Goal: Browse casually: Explore the website without a specific task or goal

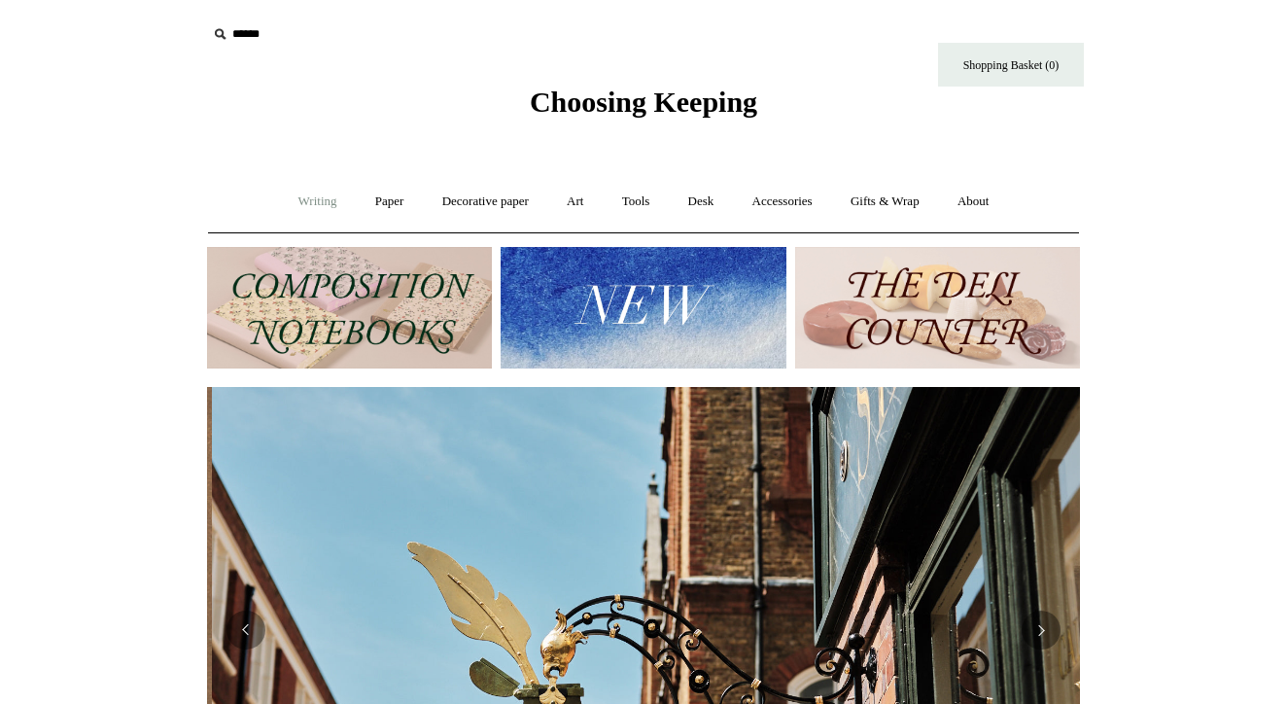
scroll to position [0, 873]
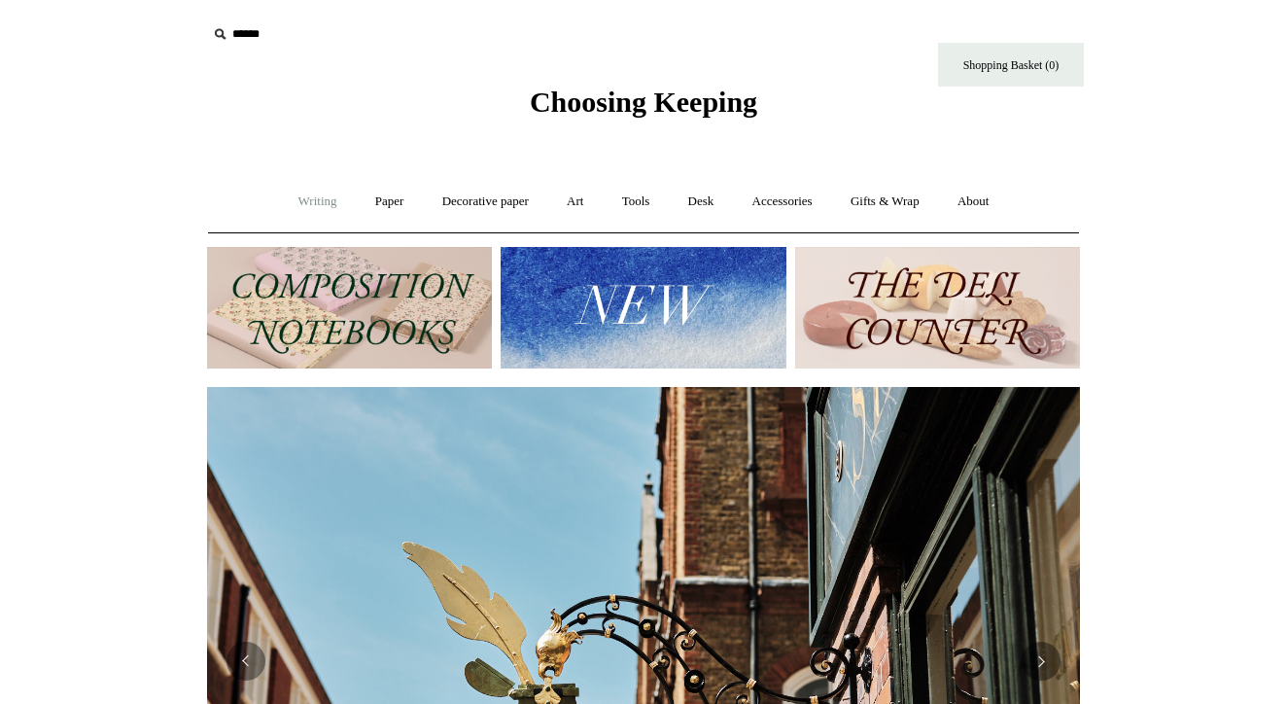
click at [296, 198] on link "Writing +" at bounding box center [318, 202] width 74 height 52
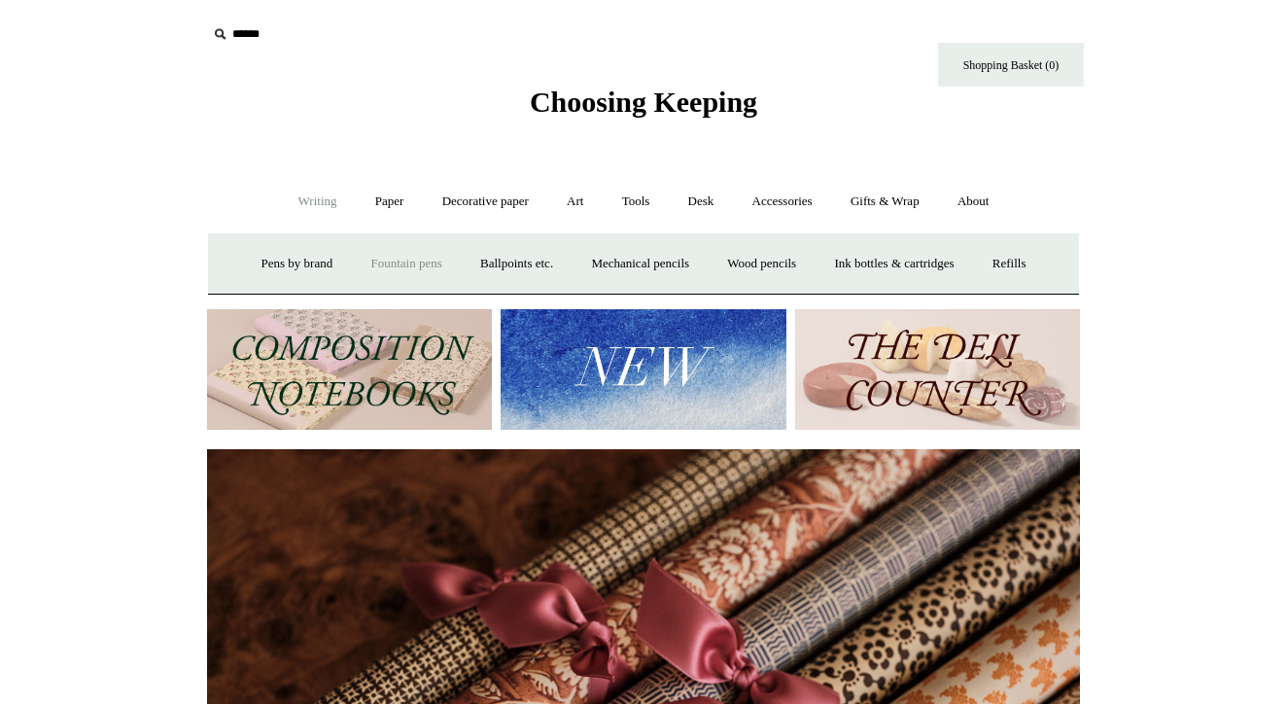
scroll to position [0, 1745]
click at [381, 197] on link "Paper +" at bounding box center [390, 202] width 64 height 52
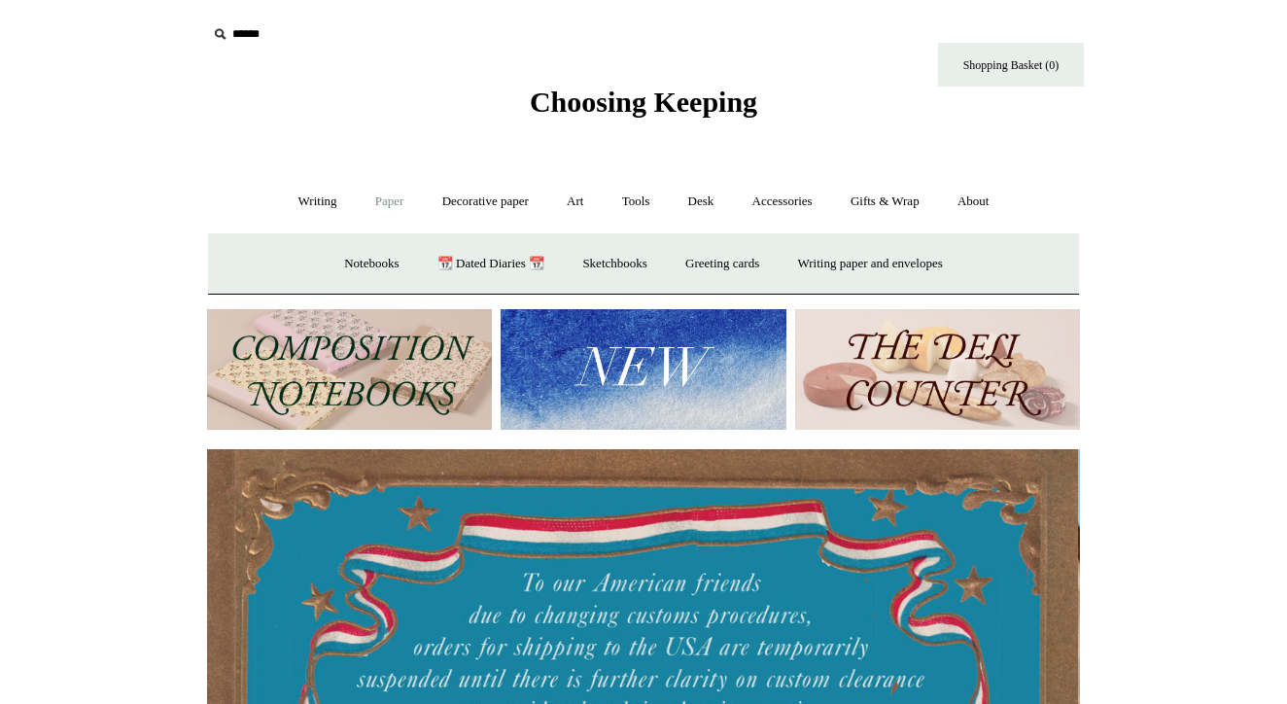
scroll to position [0, 0]
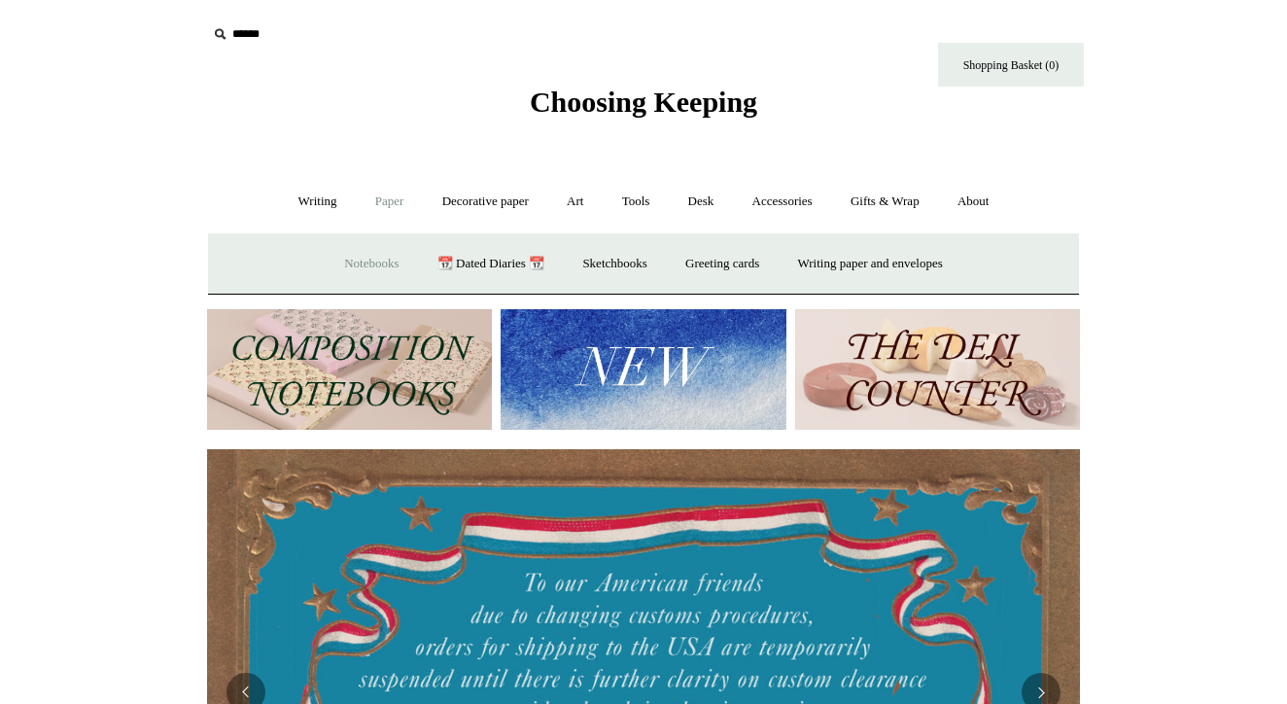
click at [342, 258] on link "Notebooks +" at bounding box center [371, 264] width 89 height 52
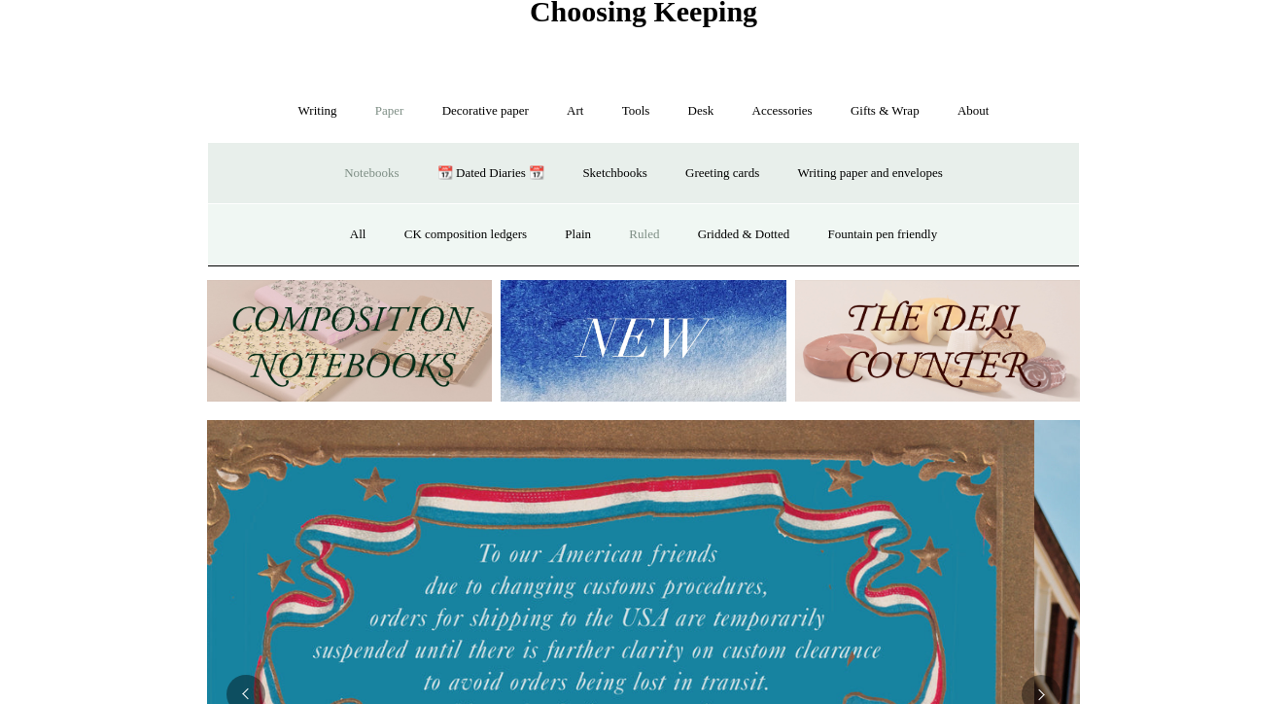
scroll to position [0, 1]
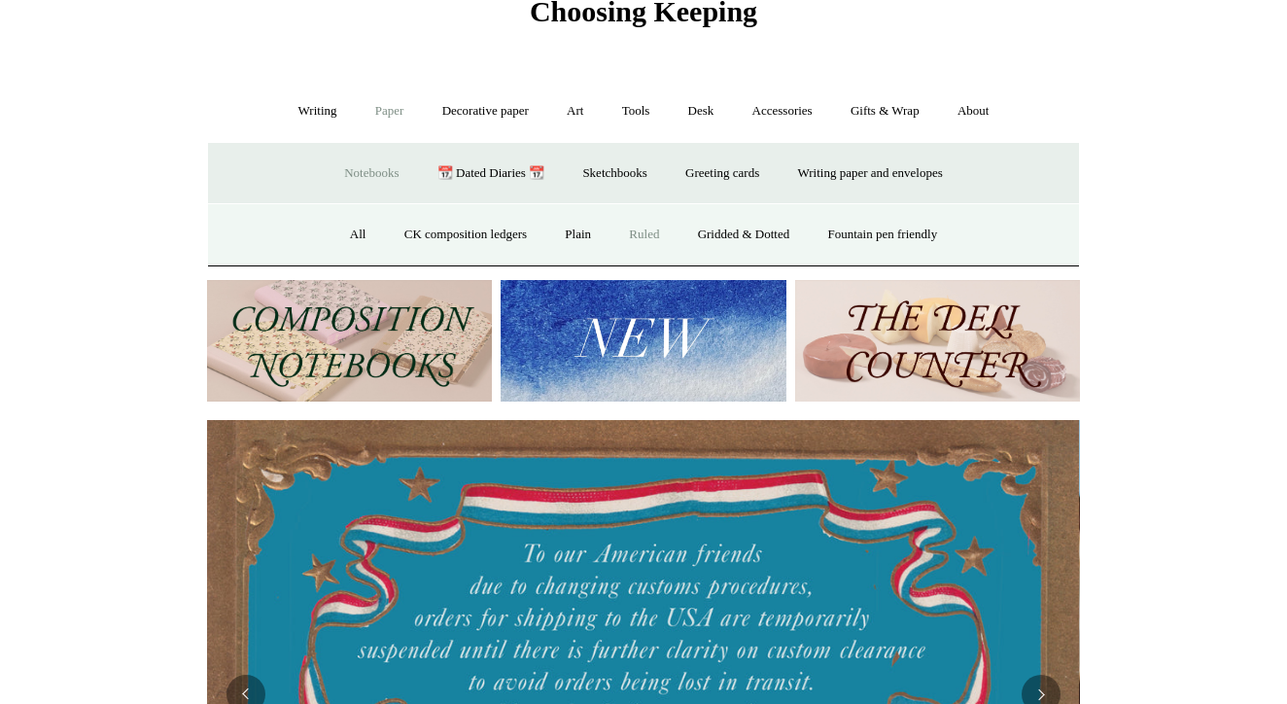
click at [641, 231] on link "Ruled" at bounding box center [643, 235] width 65 height 52
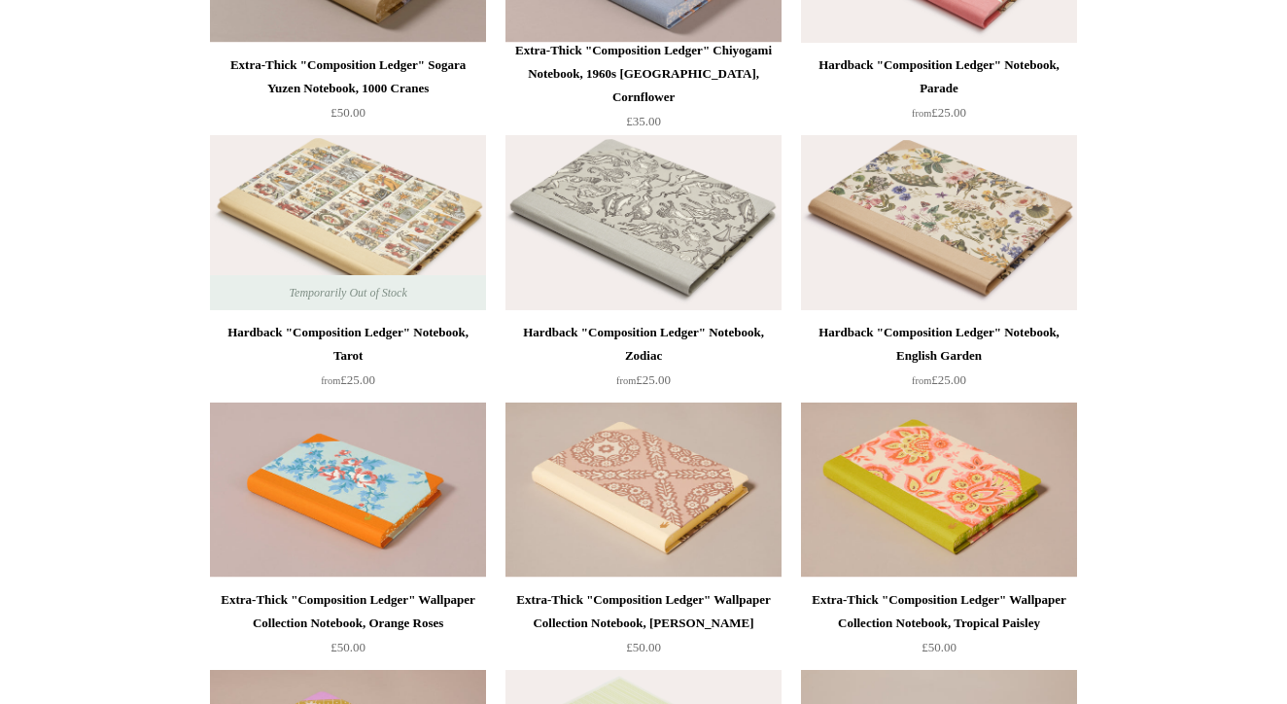
scroll to position [2518, 0]
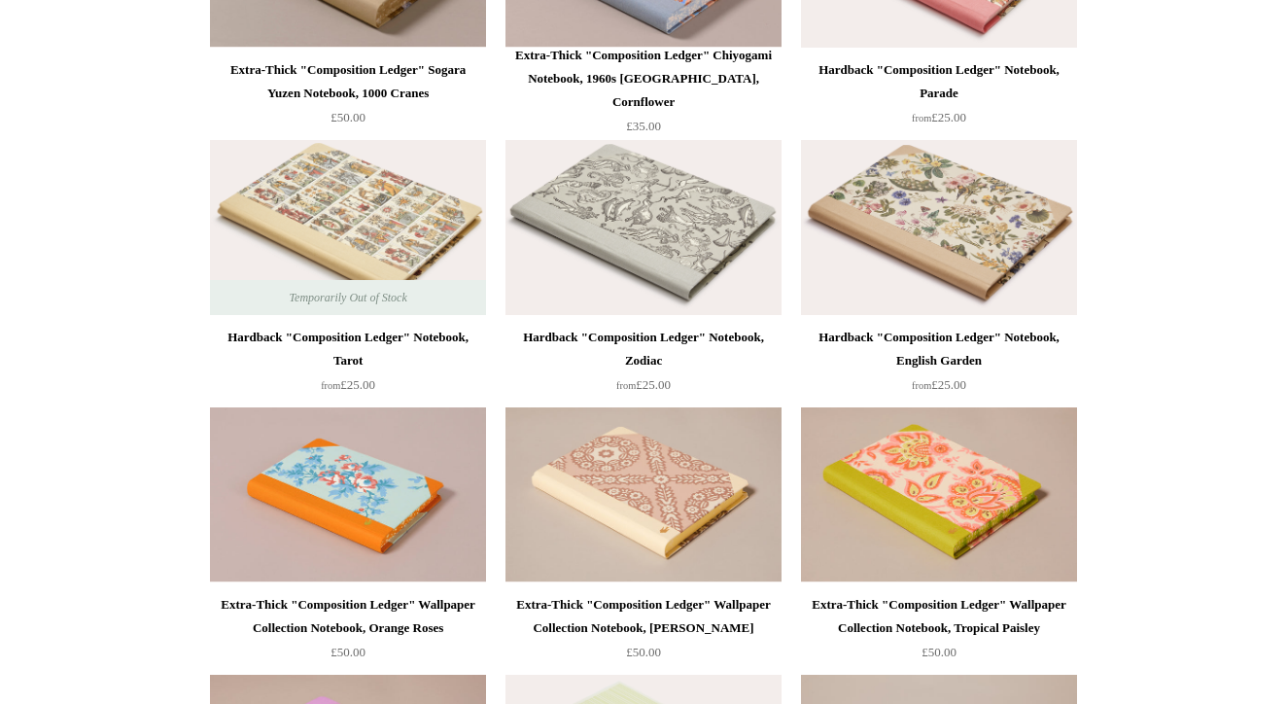
click at [906, 335] on div "Hardback "Composition Ledger" Notebook, English Garden" at bounding box center [939, 349] width 266 height 47
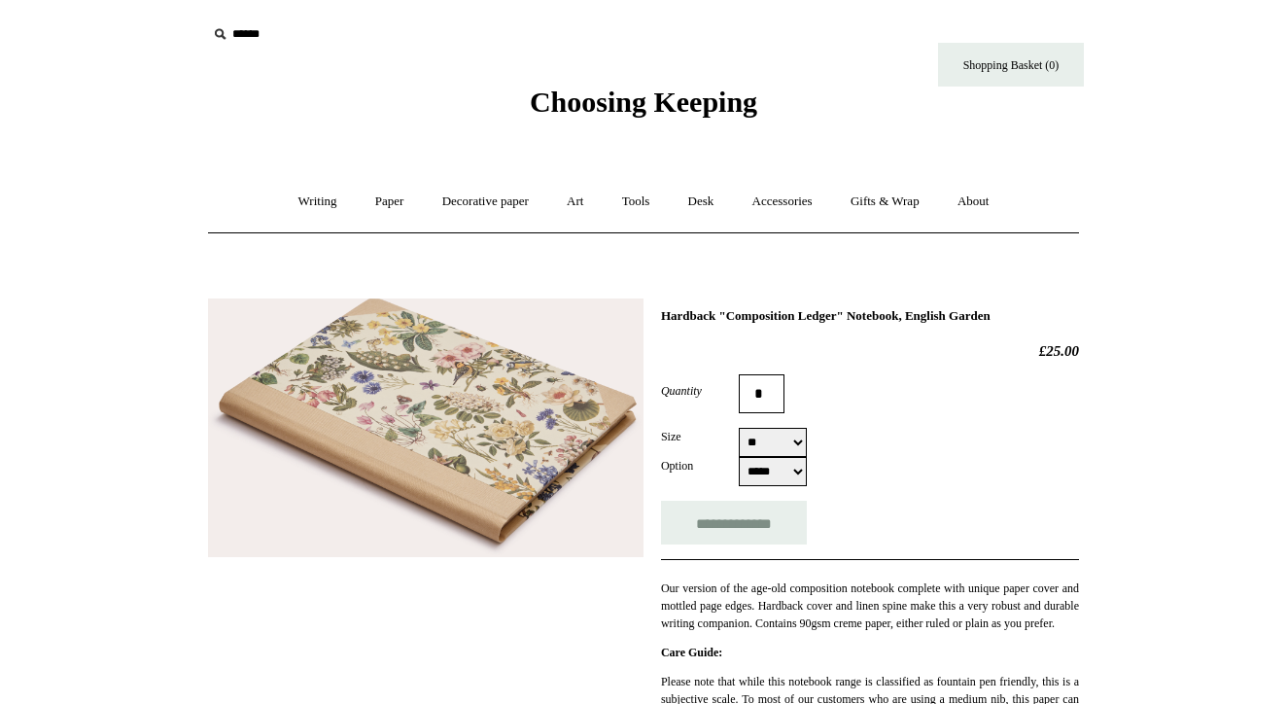
select select "**"
click at [705, 203] on link "Desk +" at bounding box center [701, 202] width 61 height 52
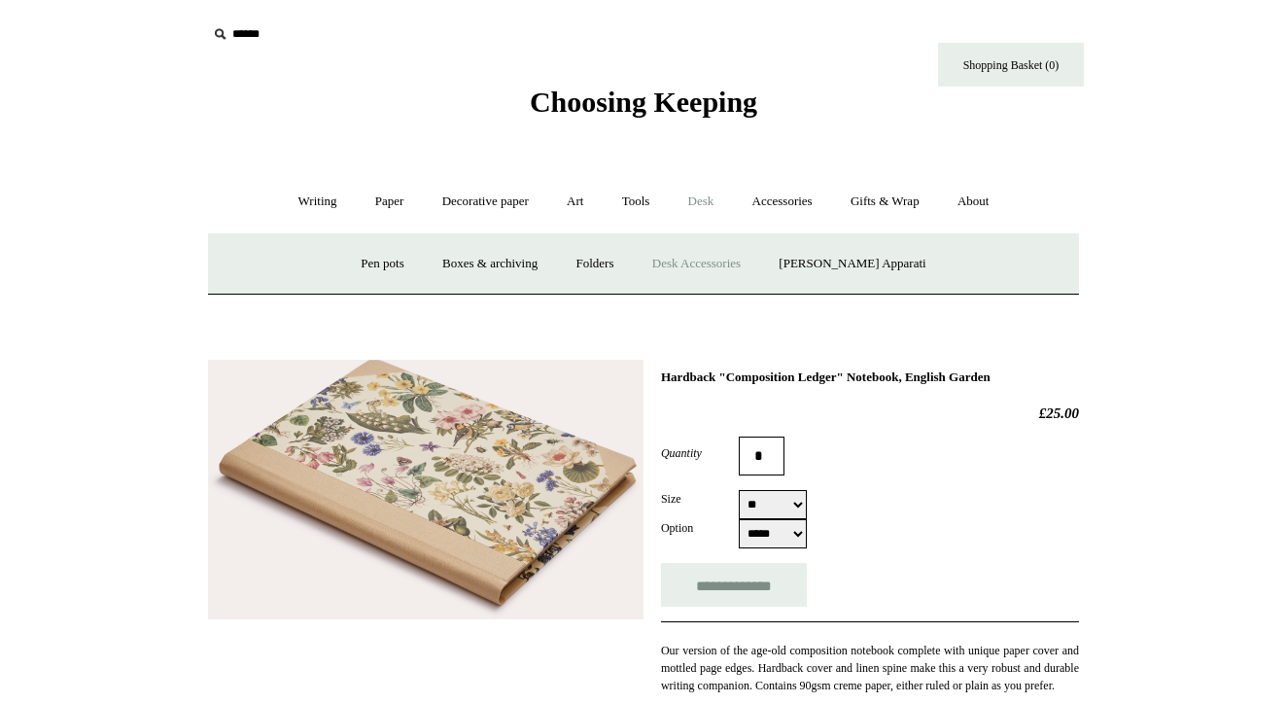
click at [709, 256] on link "Desk Accessories" at bounding box center [696, 264] width 123 height 52
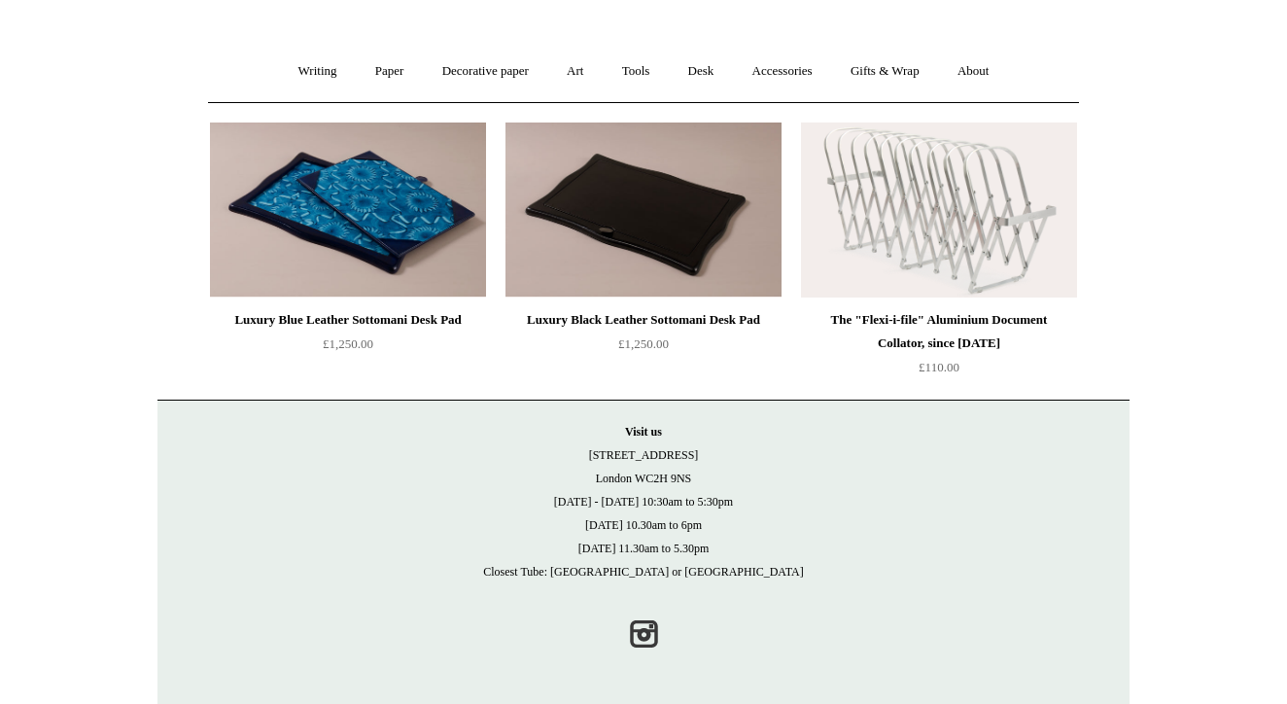
scroll to position [129, 0]
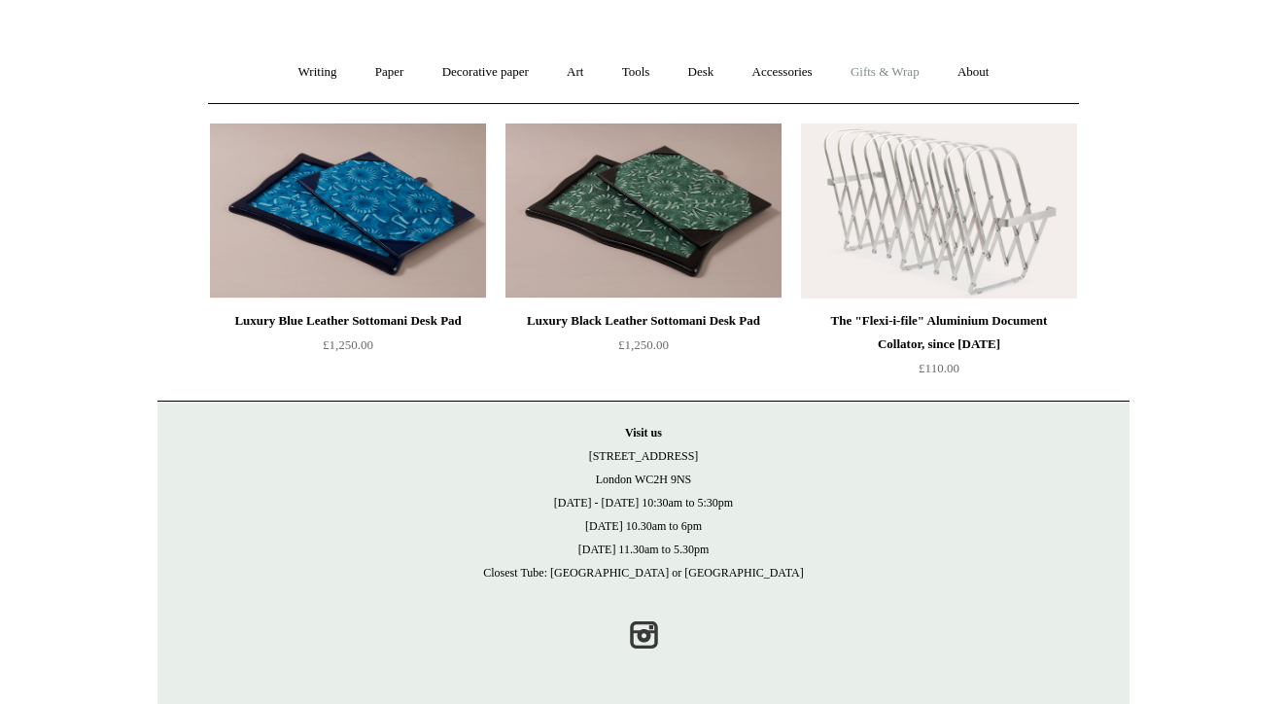
click at [883, 74] on link "Gifts & Wrap +" at bounding box center [885, 73] width 104 height 52
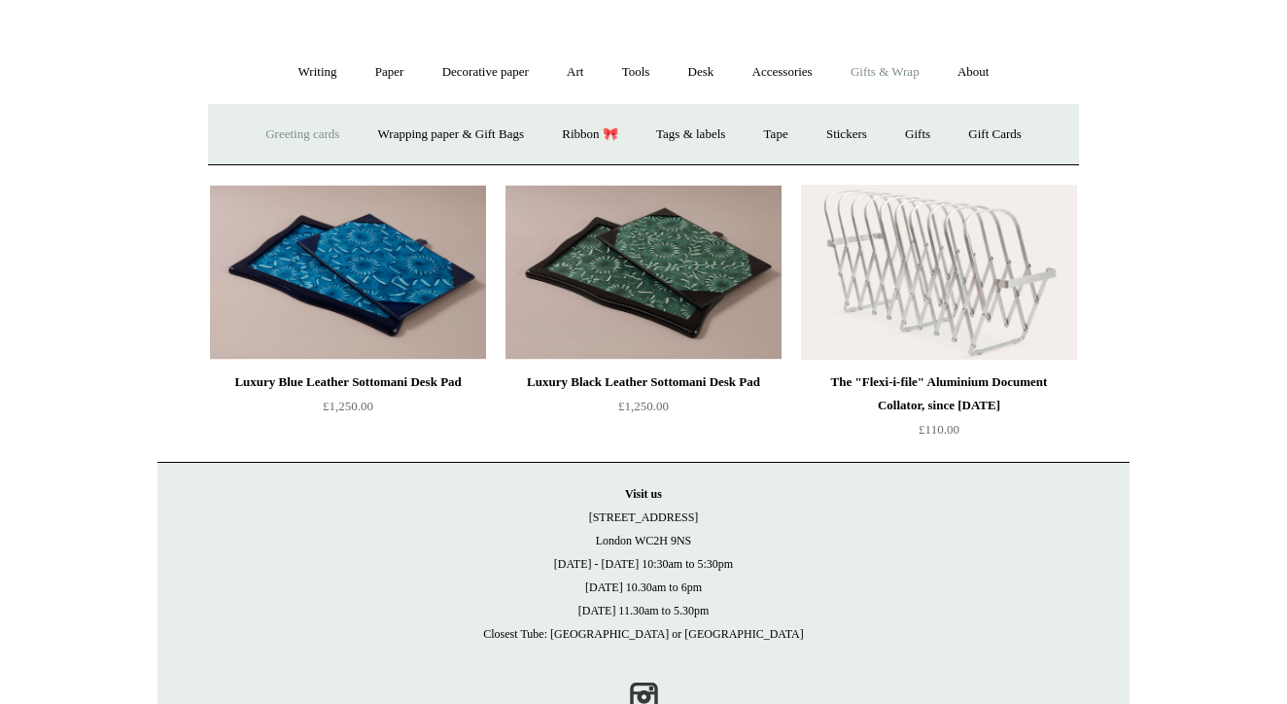
click at [307, 127] on link "Greeting cards +" at bounding box center [302, 135] width 109 height 52
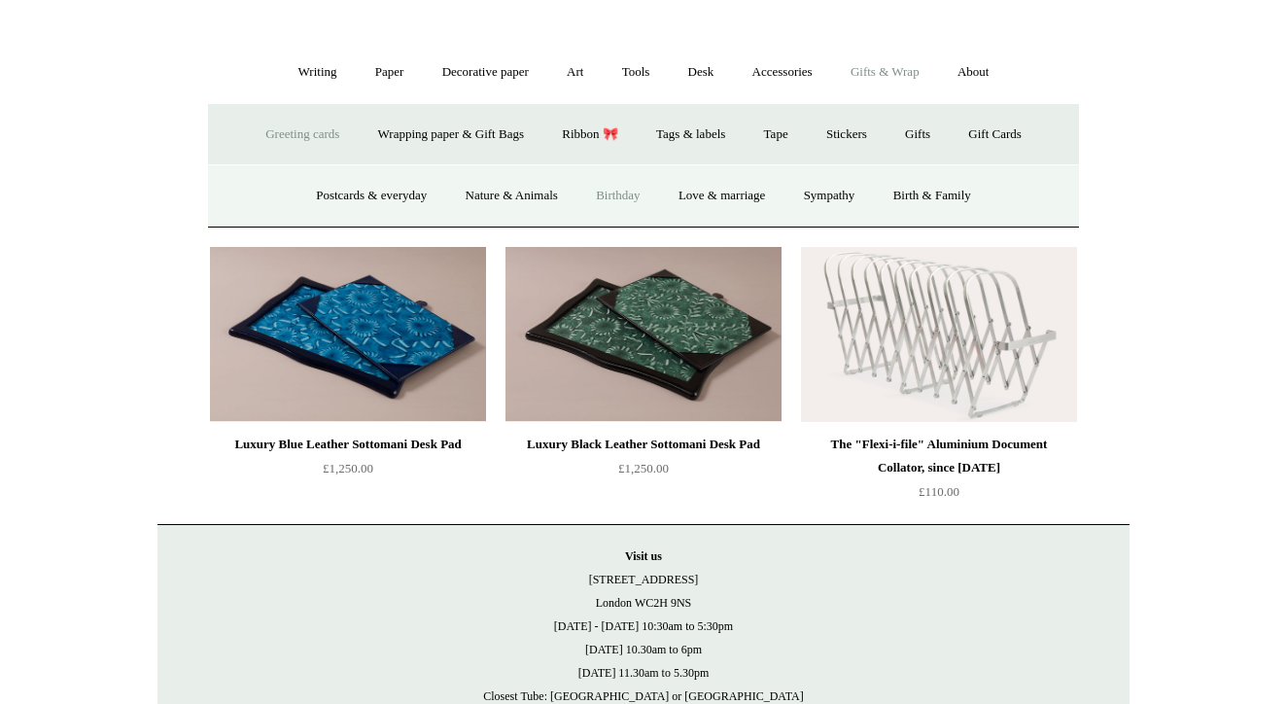
click at [611, 189] on link "Birthday" at bounding box center [618, 196] width 80 height 52
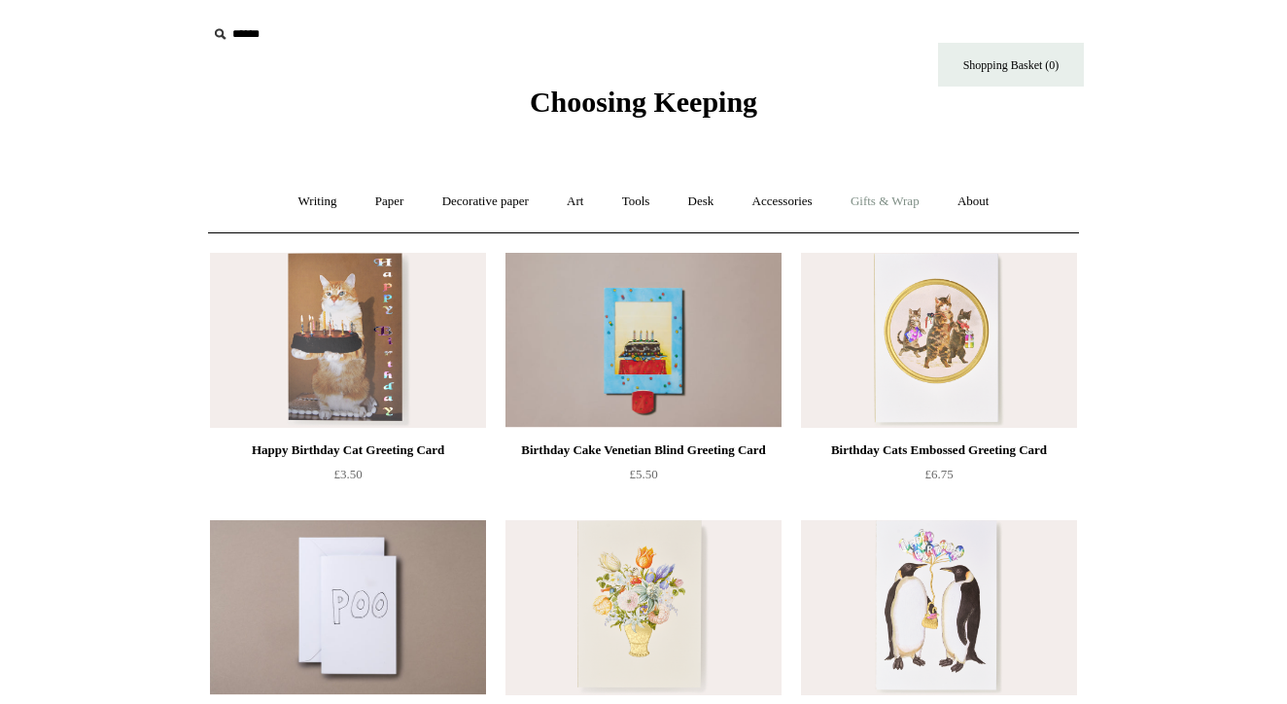
click at [900, 196] on link "Gifts & Wrap +" at bounding box center [885, 202] width 104 height 52
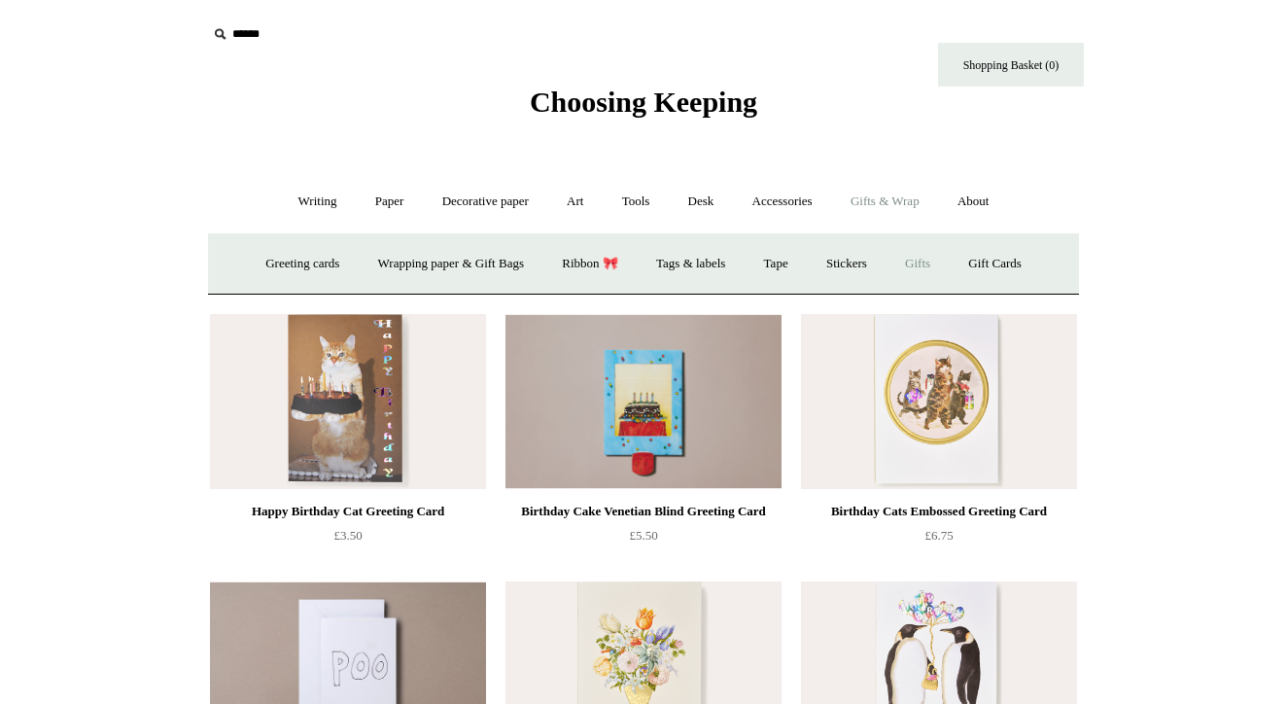
click at [929, 261] on link "Gifts +" at bounding box center [917, 264] width 60 height 52
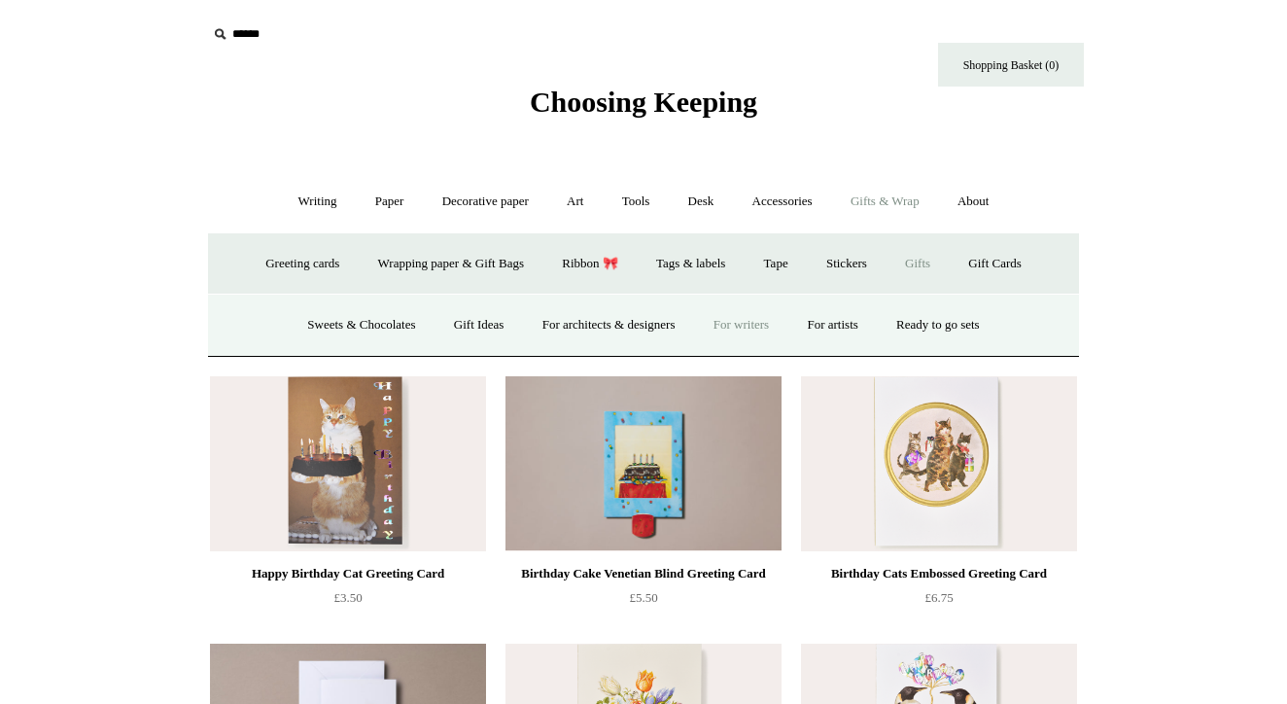
click at [756, 322] on link "For writers" at bounding box center [741, 325] width 90 height 52
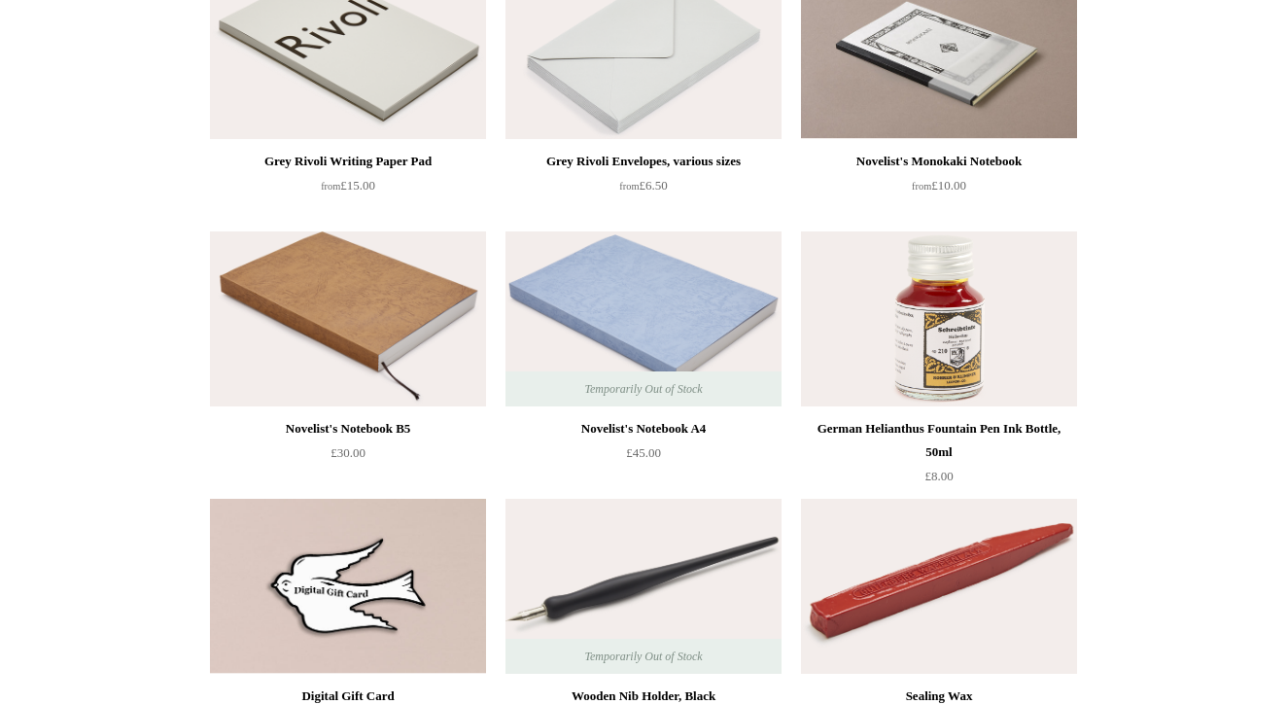
scroll to position [538, 0]
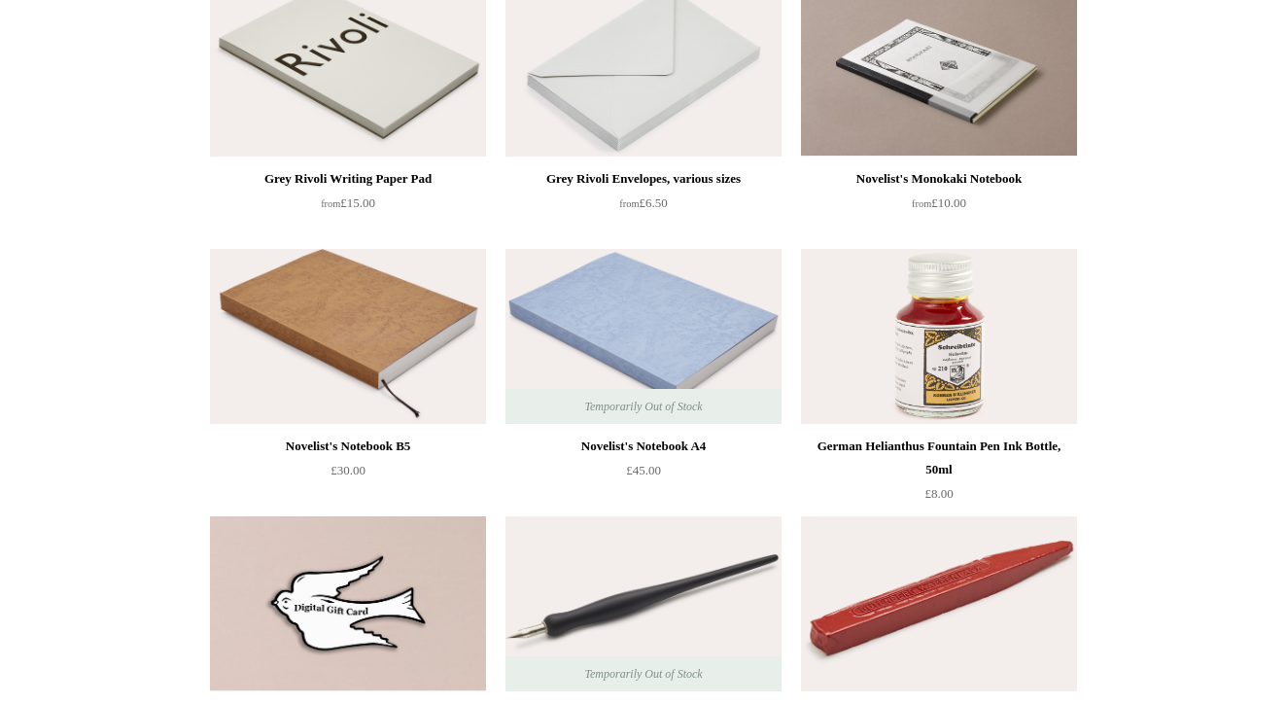
click at [411, 328] on img at bounding box center [348, 336] width 276 height 175
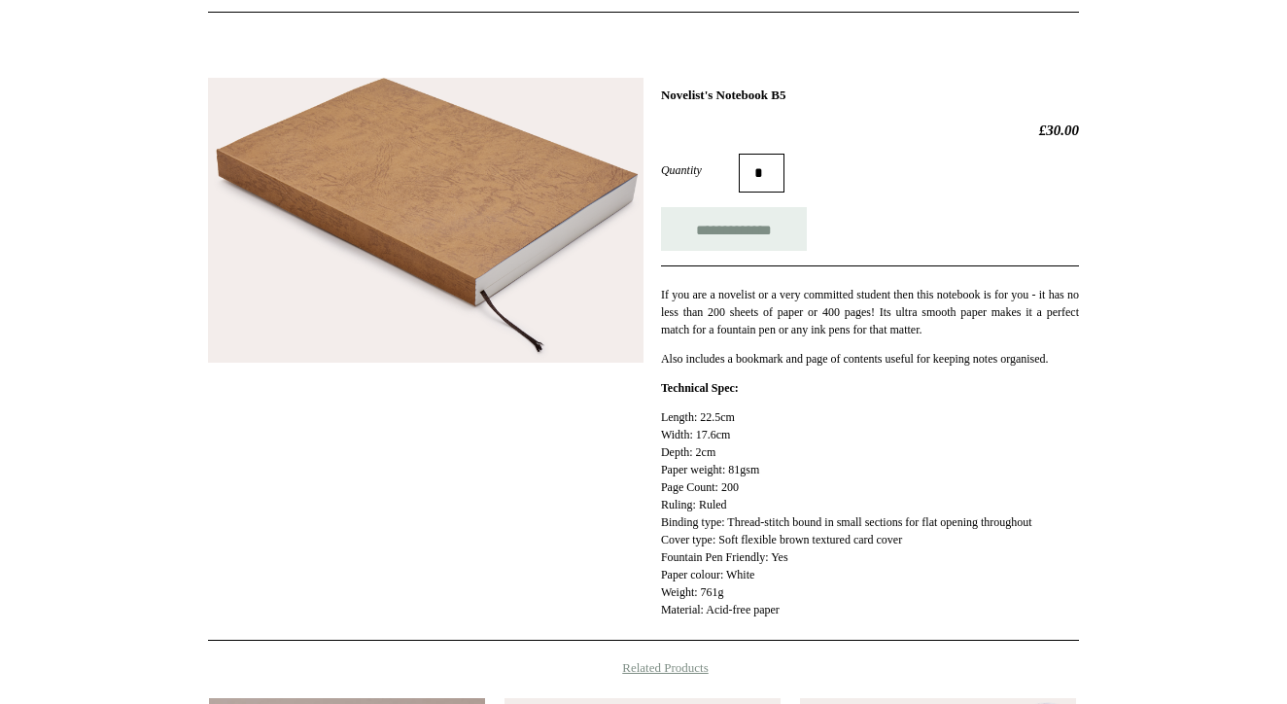
scroll to position [223, 0]
